Goal: Information Seeking & Learning: Learn about a topic

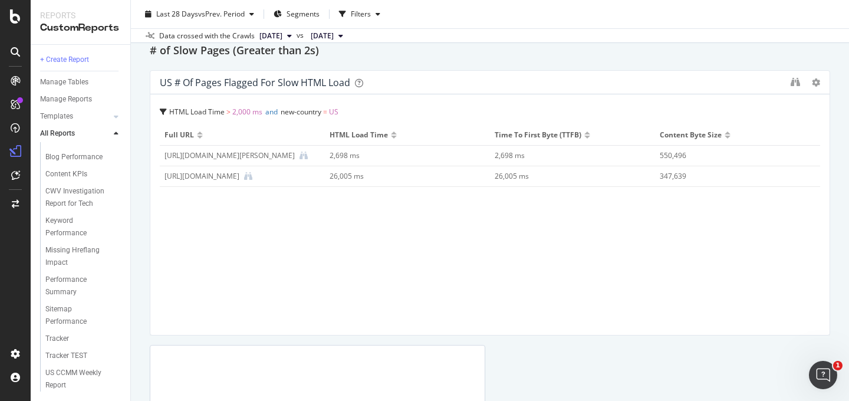
scroll to position [2086, 0]
click at [71, 286] on div "Performance Summary" at bounding box center [78, 286] width 66 height 25
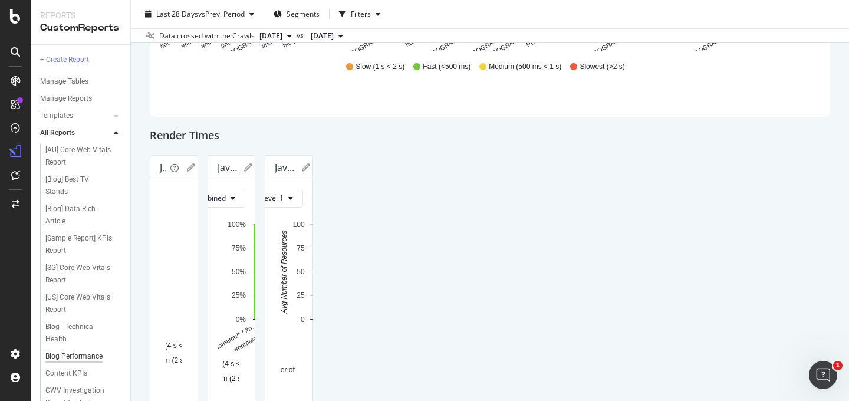
scroll to position [108, 0]
click at [58, 367] on div "Content KPIs" at bounding box center [66, 373] width 42 height 12
